Goal: Task Accomplishment & Management: Manage account settings

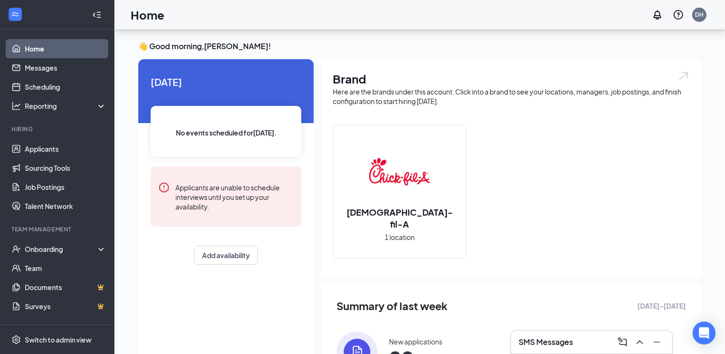
scroll to position [112, 0]
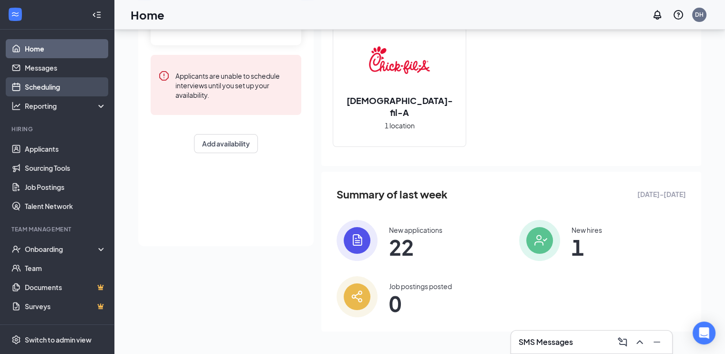
click at [53, 83] on link "Scheduling" at bounding box center [66, 86] width 82 height 19
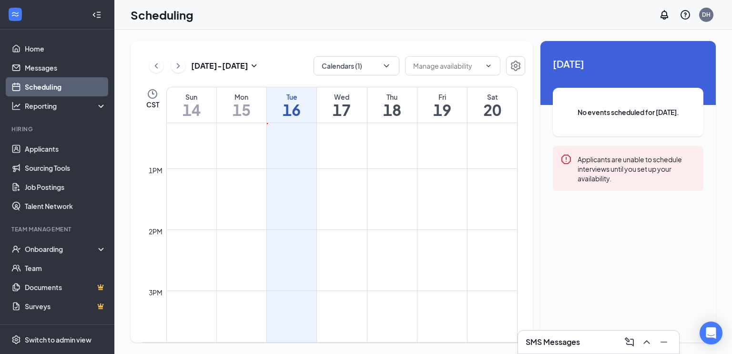
scroll to position [749, 0]
click at [371, 69] on button "Calendars (1)" at bounding box center [357, 65] width 86 height 19
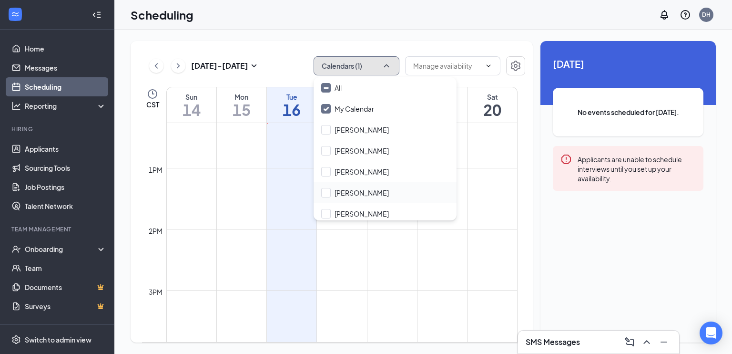
scroll to position [46, 0]
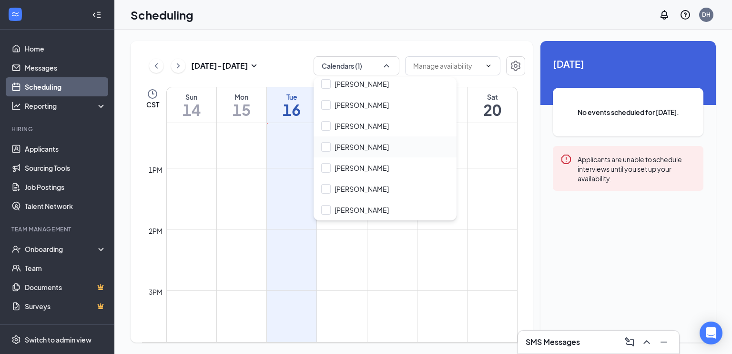
click at [360, 185] on input "Mike Albretsen" at bounding box center [355, 189] width 68 height 10
checkbox input "true"
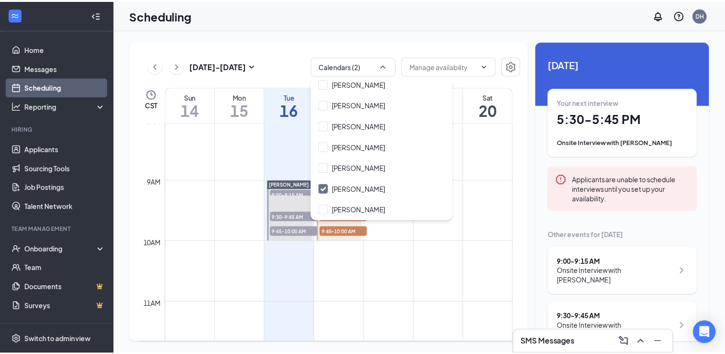
scroll to position [492, 0]
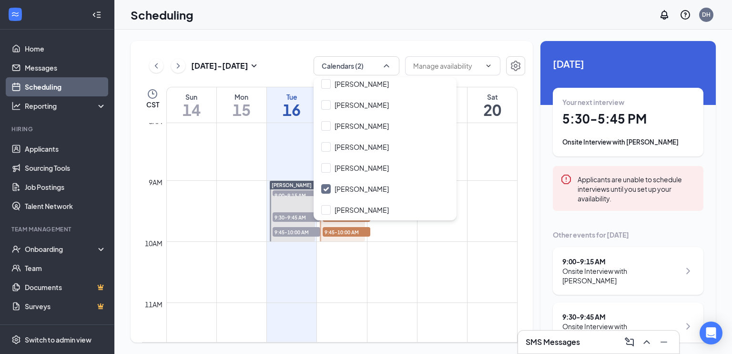
click at [262, 175] on td at bounding box center [341, 172] width 351 height 15
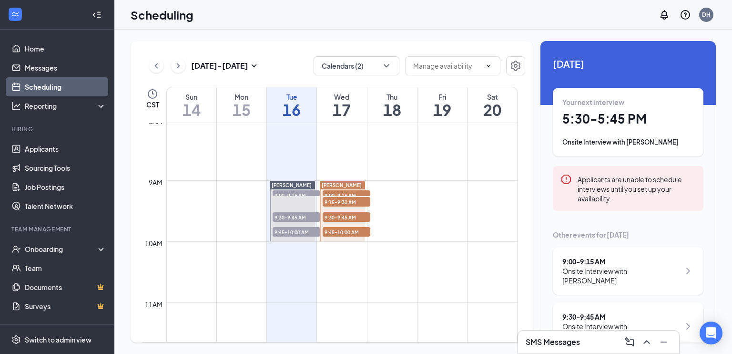
click at [298, 188] on div "Mike Albretsen" at bounding box center [292, 185] width 45 height 9
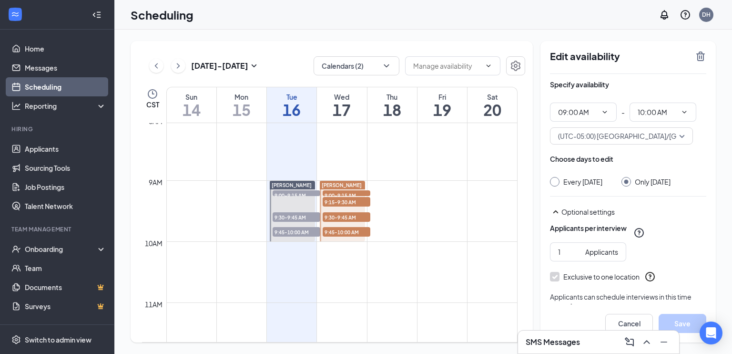
click at [298, 192] on span "9:00-9:15 AM" at bounding box center [297, 195] width 48 height 10
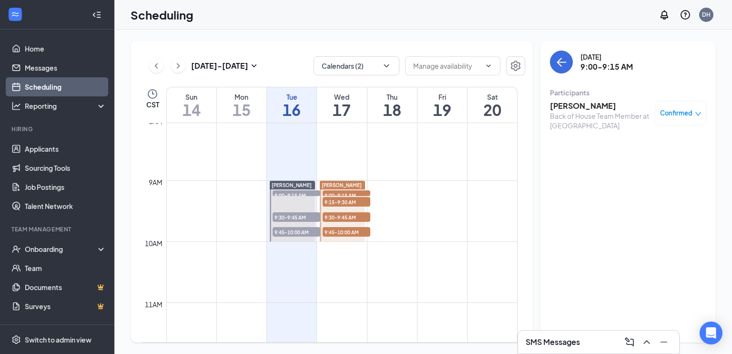
click at [294, 216] on span "9:30-9:45 AM" at bounding box center [297, 217] width 48 height 10
click at [300, 228] on span "9:45-10:00 AM" at bounding box center [297, 232] width 48 height 10
click at [40, 51] on link "Home" at bounding box center [66, 48] width 82 height 19
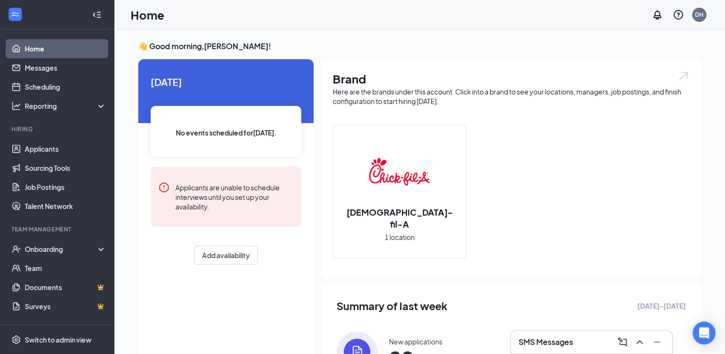
click at [547, 349] on div "SMS Messages" at bounding box center [592, 341] width 146 height 15
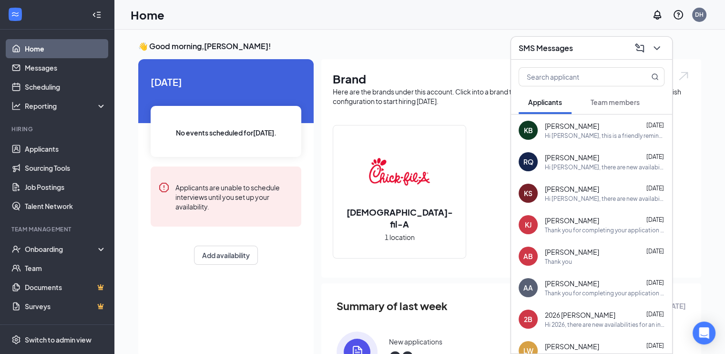
click at [609, 113] on button "Team members" at bounding box center [615, 102] width 68 height 24
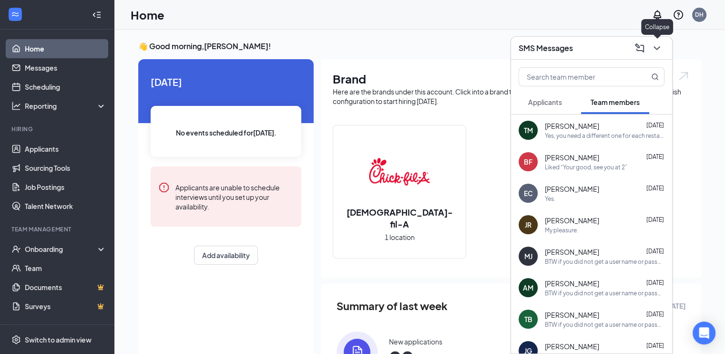
click at [659, 53] on icon "ChevronDown" at bounding box center [656, 47] width 11 height 11
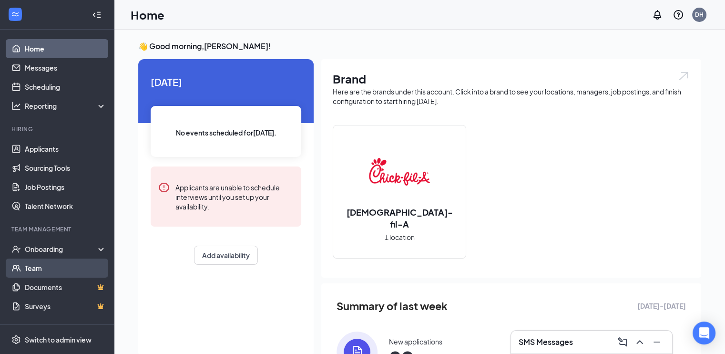
click at [31, 267] on link "Team" at bounding box center [66, 267] width 82 height 19
